Goal: Task Accomplishment & Management: Manage account settings

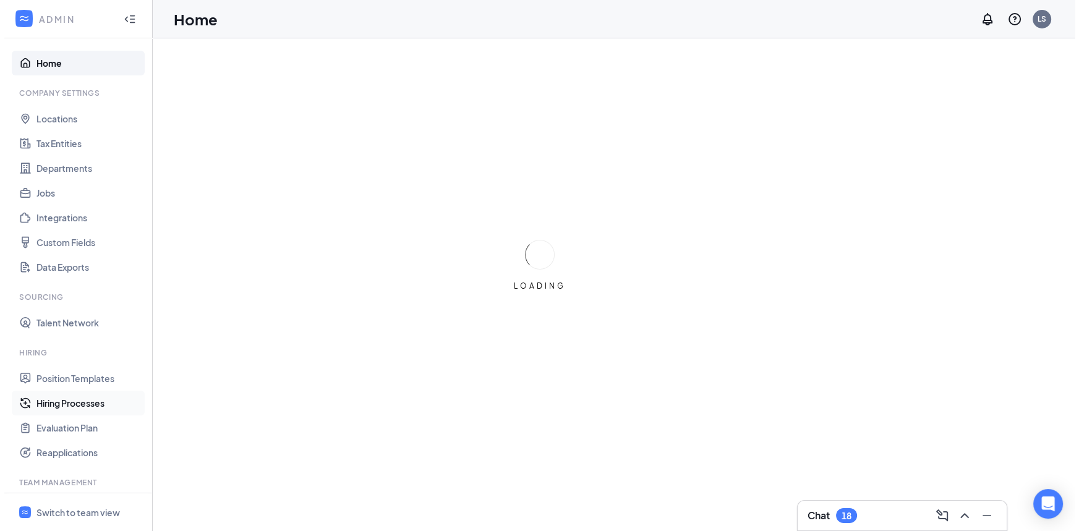
scroll to position [224, 0]
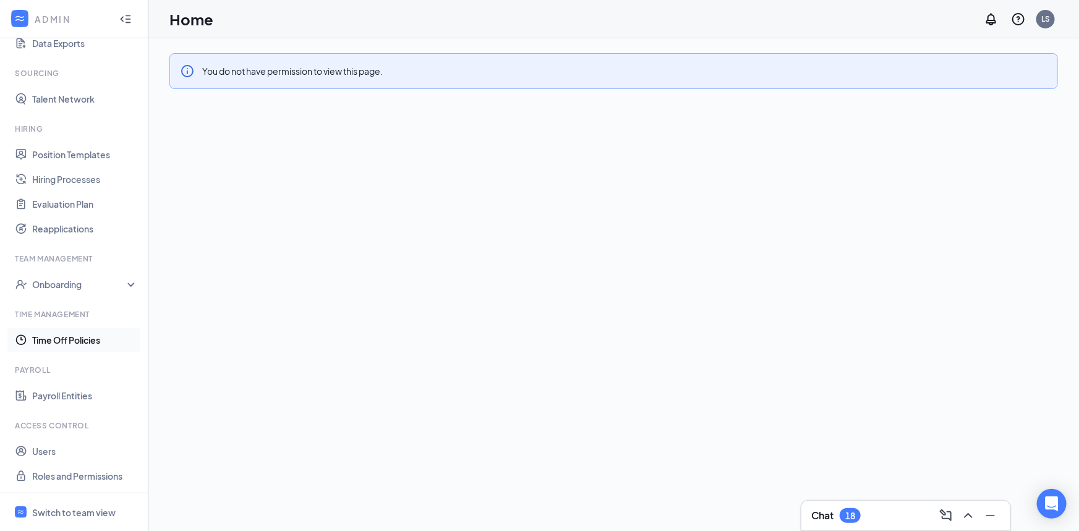
click at [67, 340] on link "Time Off Policies" at bounding box center [85, 340] width 106 height 25
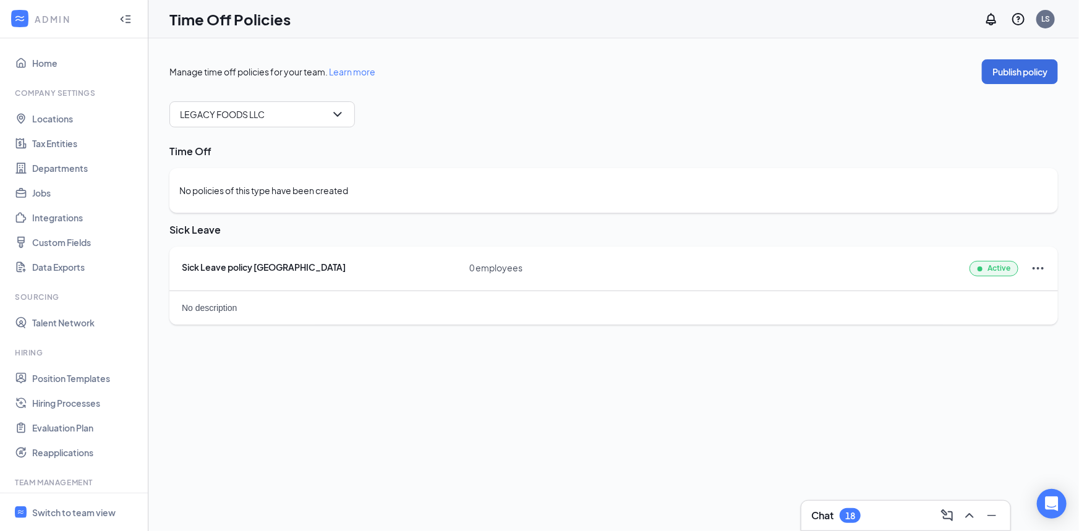
click at [192, 271] on div "Sick Leave policy [GEOGRAPHIC_DATA]" at bounding box center [326, 267] width 288 height 12
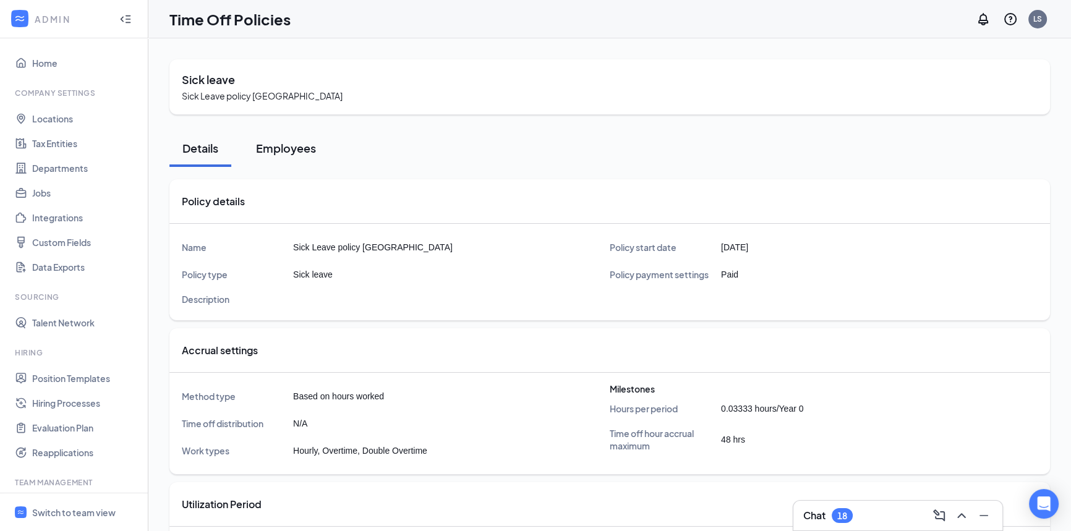
click at [298, 148] on div "Employees" at bounding box center [286, 147] width 60 height 15
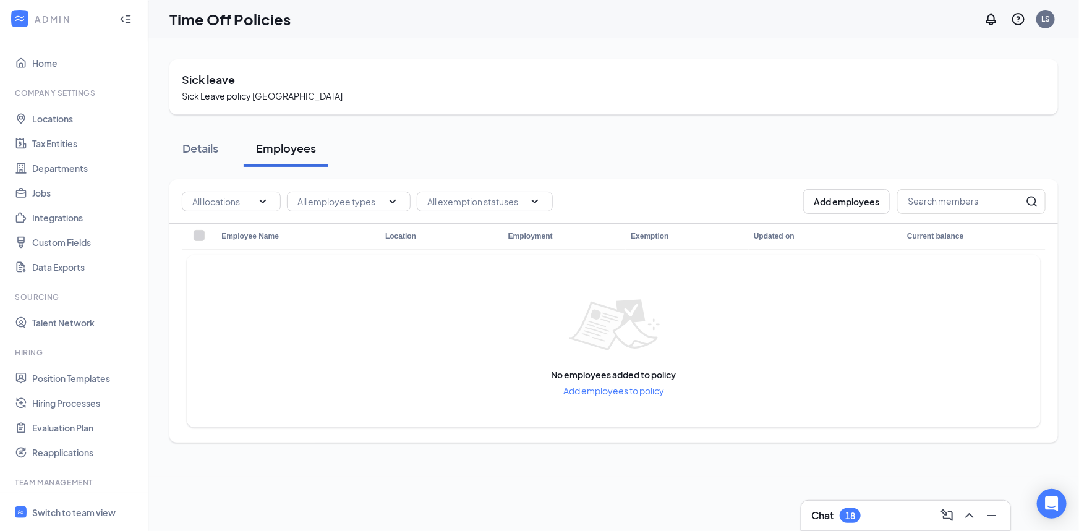
click at [609, 393] on span "Add employees to policy" at bounding box center [614, 391] width 125 height 14
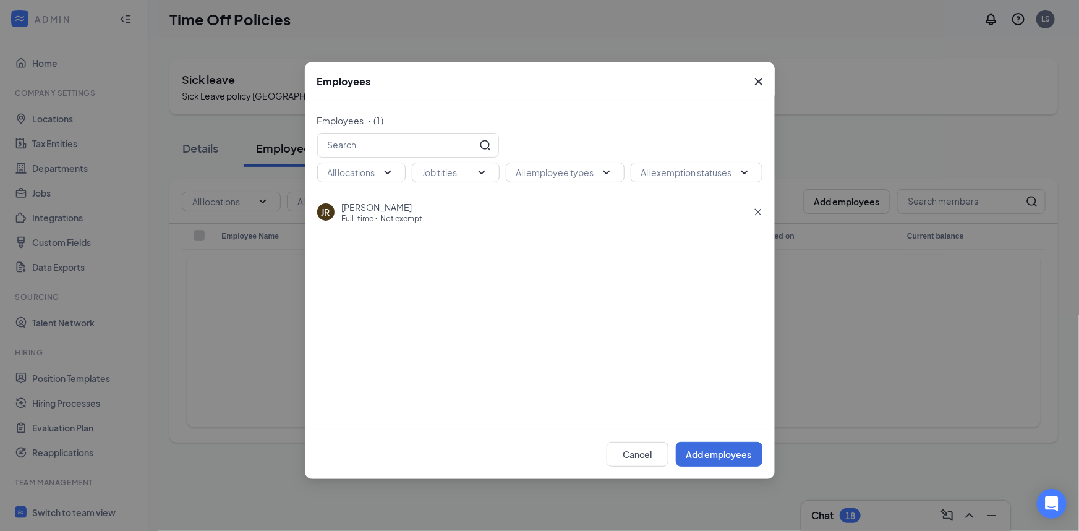
drag, startPoint x: 145, startPoint y: 341, endPoint x: 144, endPoint y: 405, distance: 63.7
click at [144, 405] on div "Employees Employees ・( 1 ) All locations Job titles All employee types All exem…" at bounding box center [539, 265] width 1079 height 531
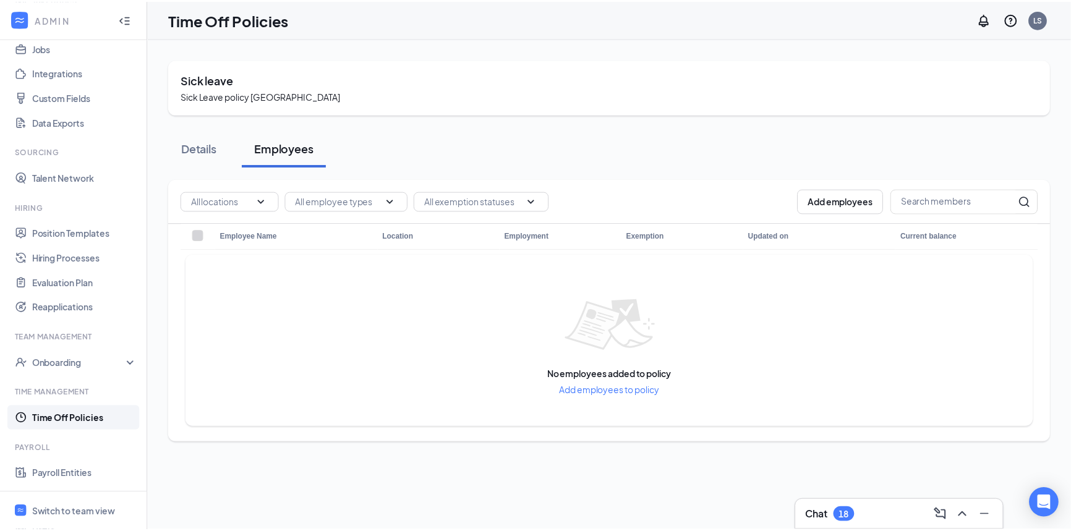
scroll to position [224, 0]
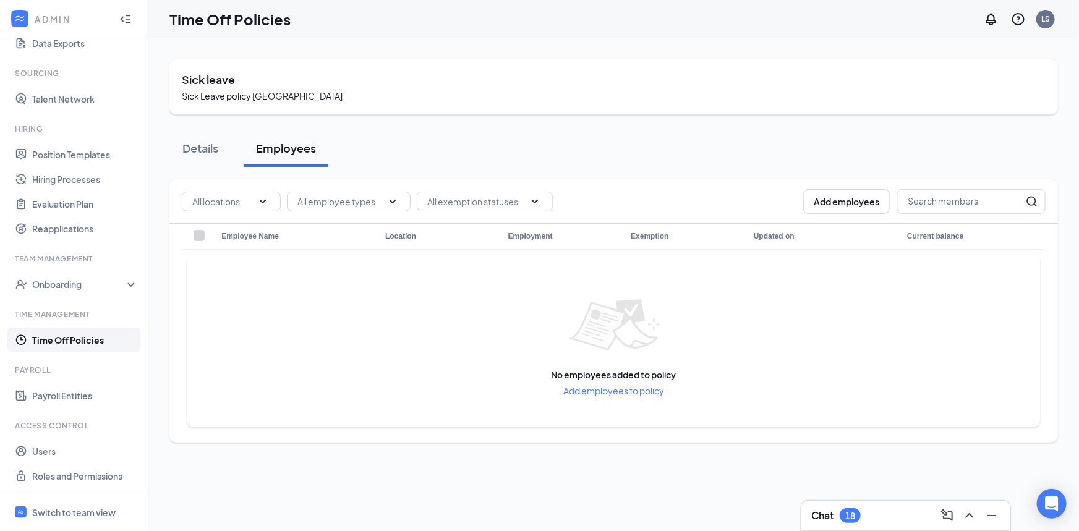
click at [599, 390] on span "Add employees to policy" at bounding box center [614, 391] width 125 height 14
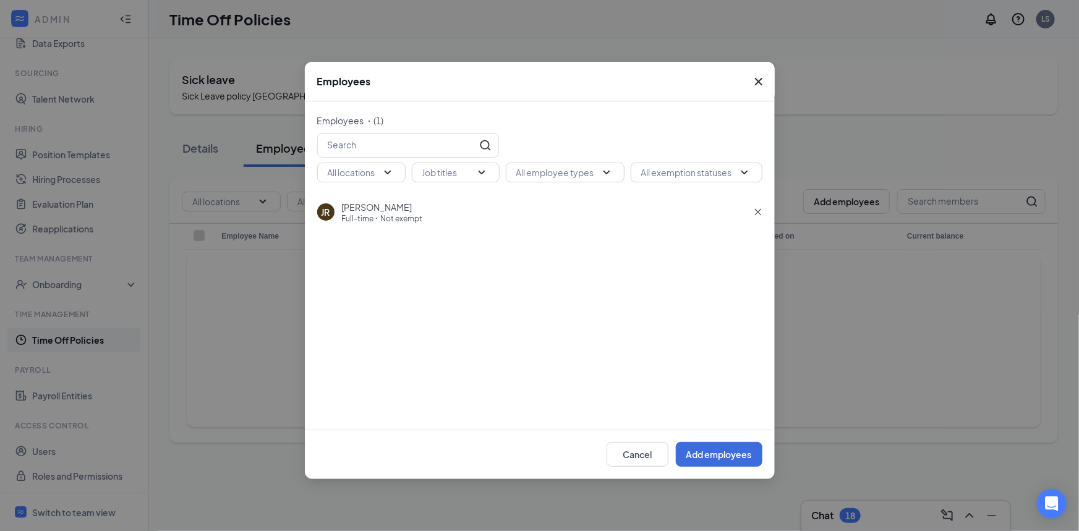
click at [918, 357] on div "Employees Employees ・( 1 ) All locations Job titles All employee types All exem…" at bounding box center [539, 265] width 1079 height 531
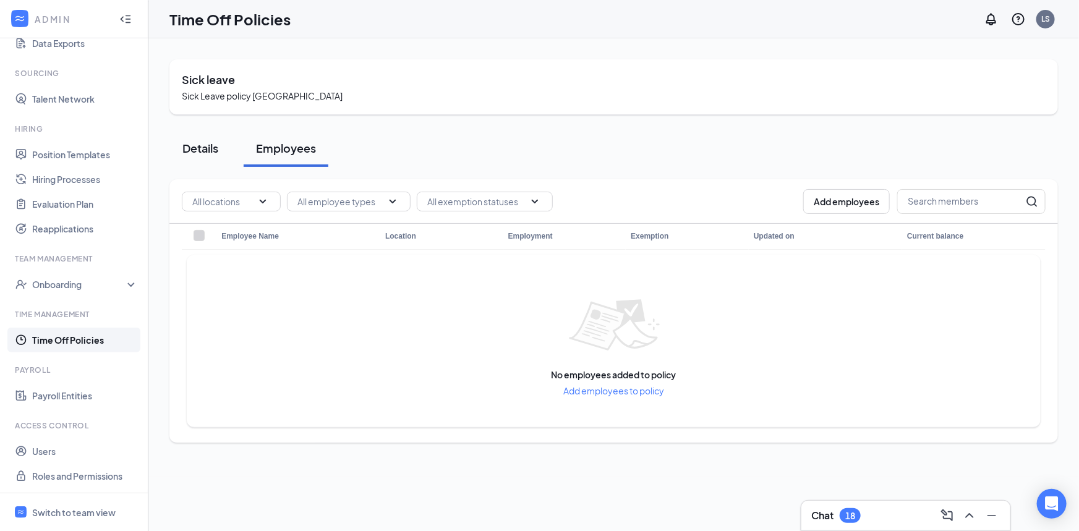
click at [189, 153] on div "Details" at bounding box center [200, 147] width 37 height 15
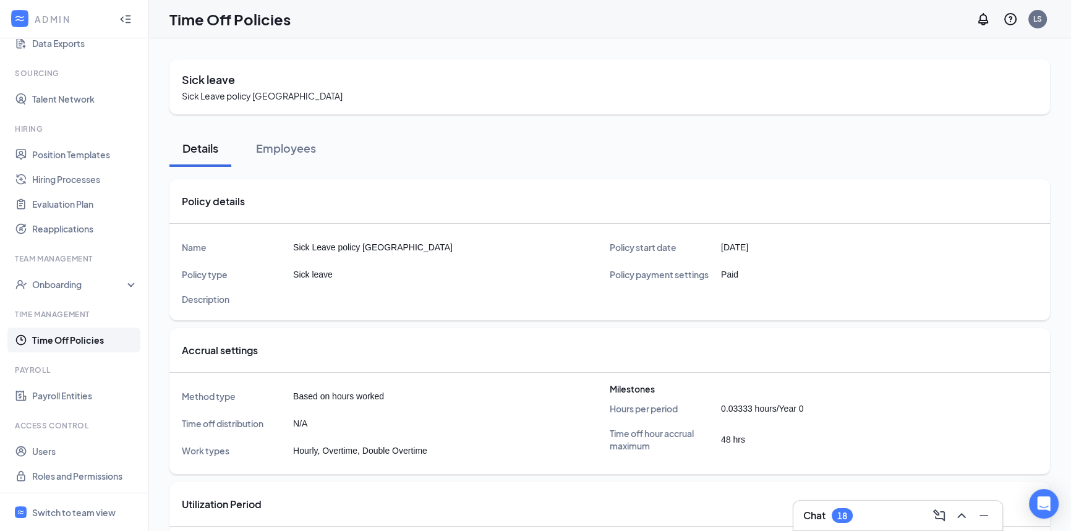
click at [64, 334] on link "Time Off Policies" at bounding box center [85, 340] width 106 height 25
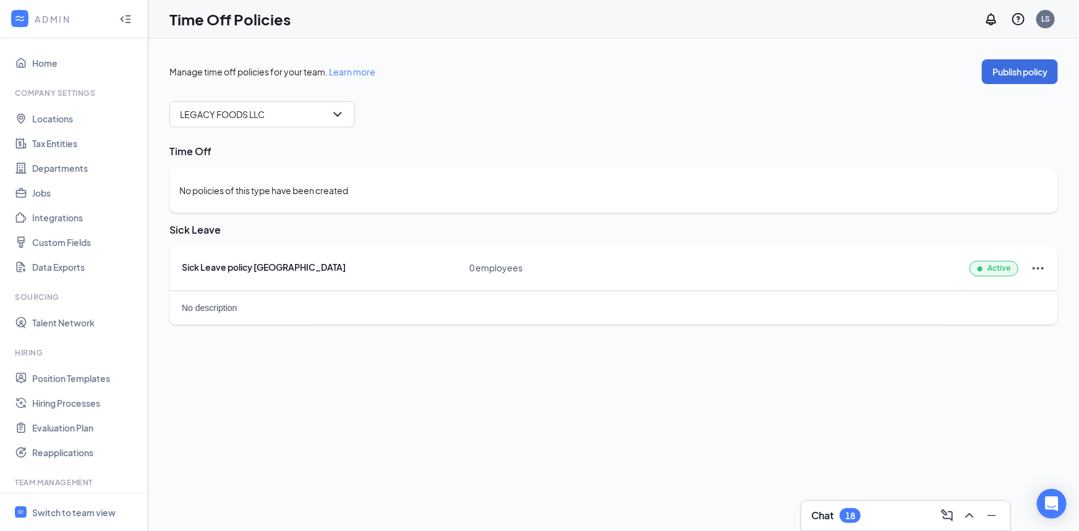
click at [217, 308] on div "No description" at bounding box center [613, 307] width 889 height 33
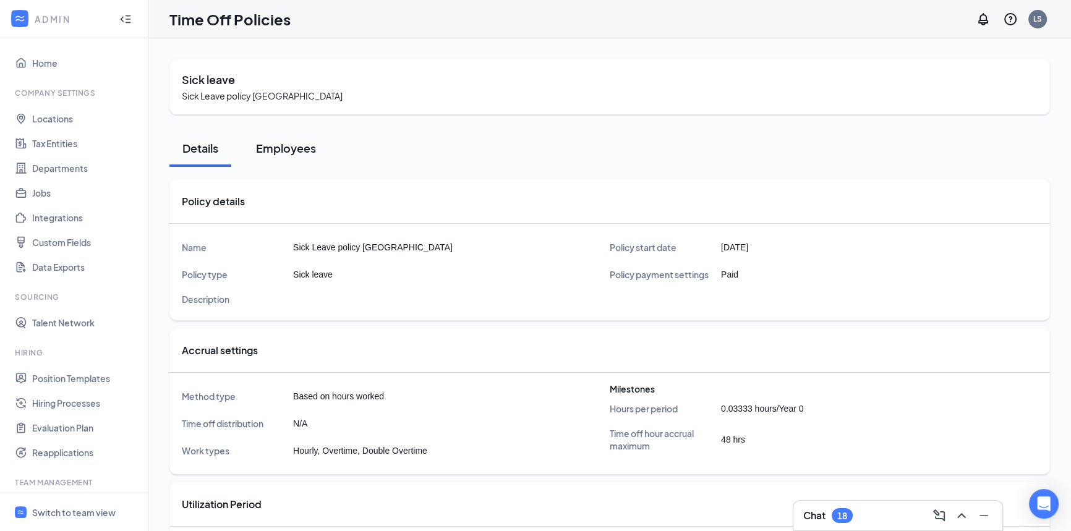
click at [302, 152] on div "Employees" at bounding box center [286, 147] width 60 height 15
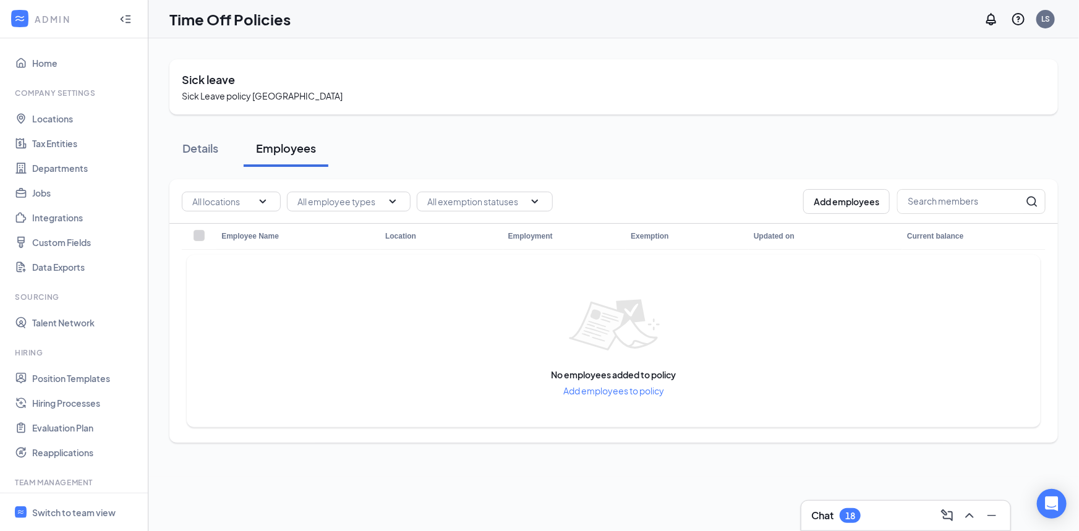
click at [587, 390] on span "Add employees to policy" at bounding box center [614, 391] width 125 height 14
